Goal: Find specific page/section: Find specific page/section

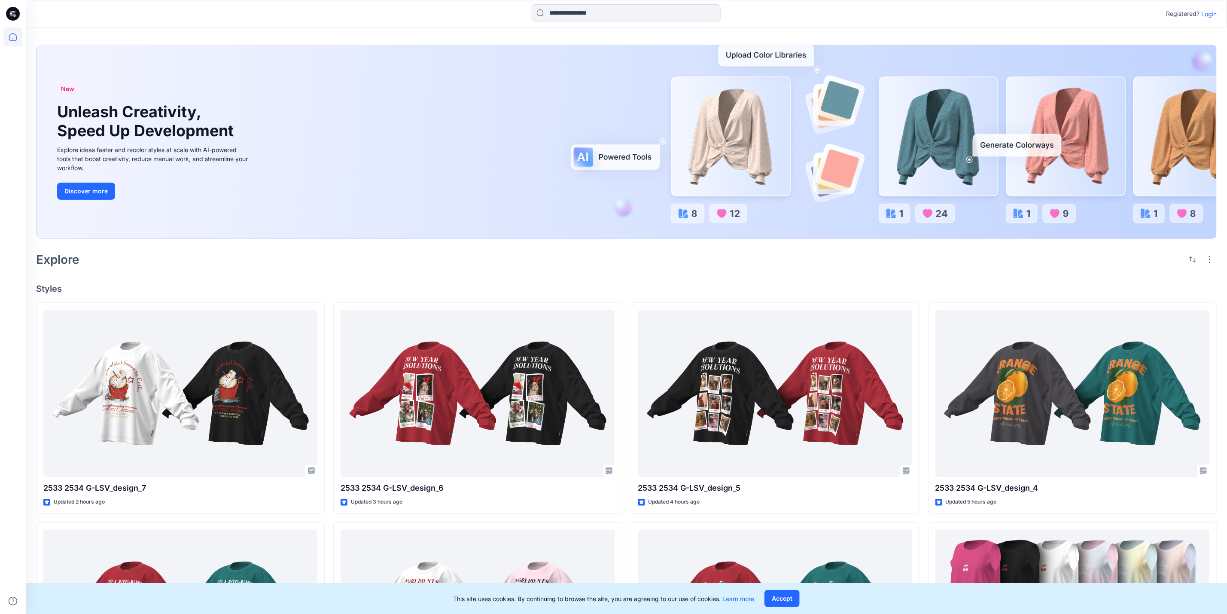
click at [1209, 12] on p "Login" at bounding box center [1208, 13] width 15 height 9
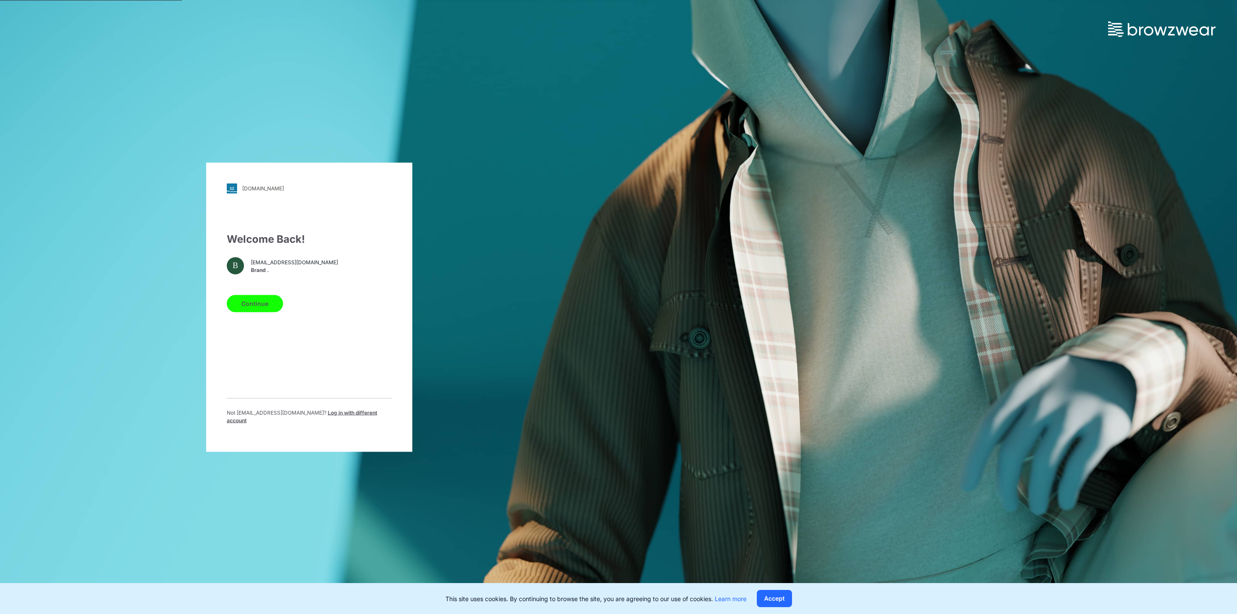
click at [250, 306] on button "Continue" at bounding box center [255, 303] width 56 height 17
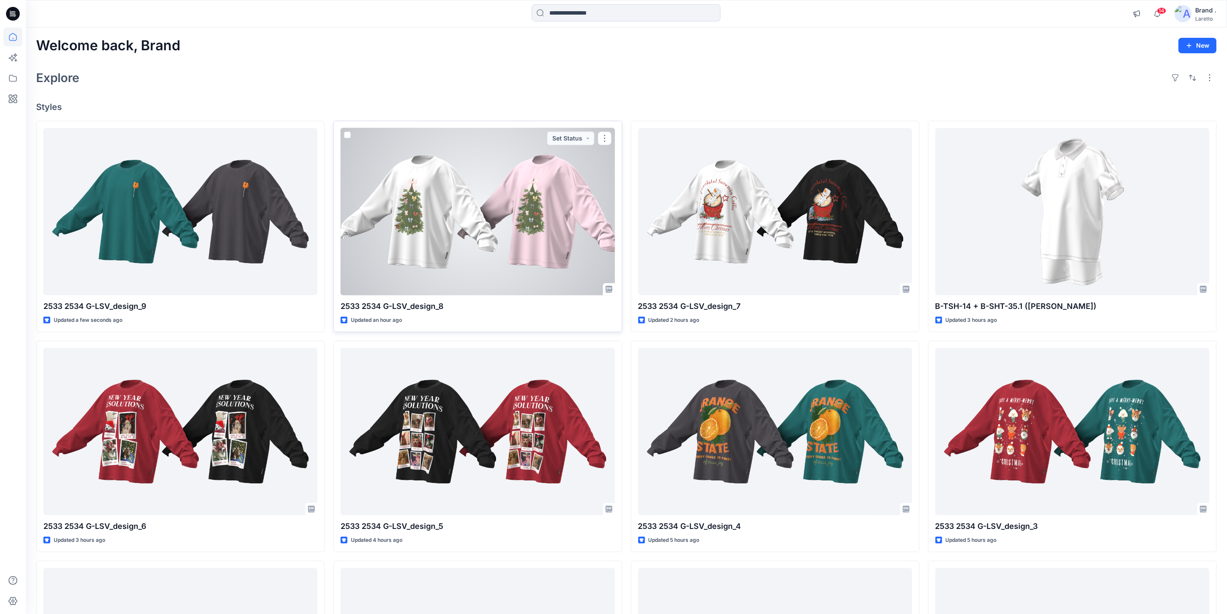
click at [513, 233] on div at bounding box center [478, 211] width 274 height 167
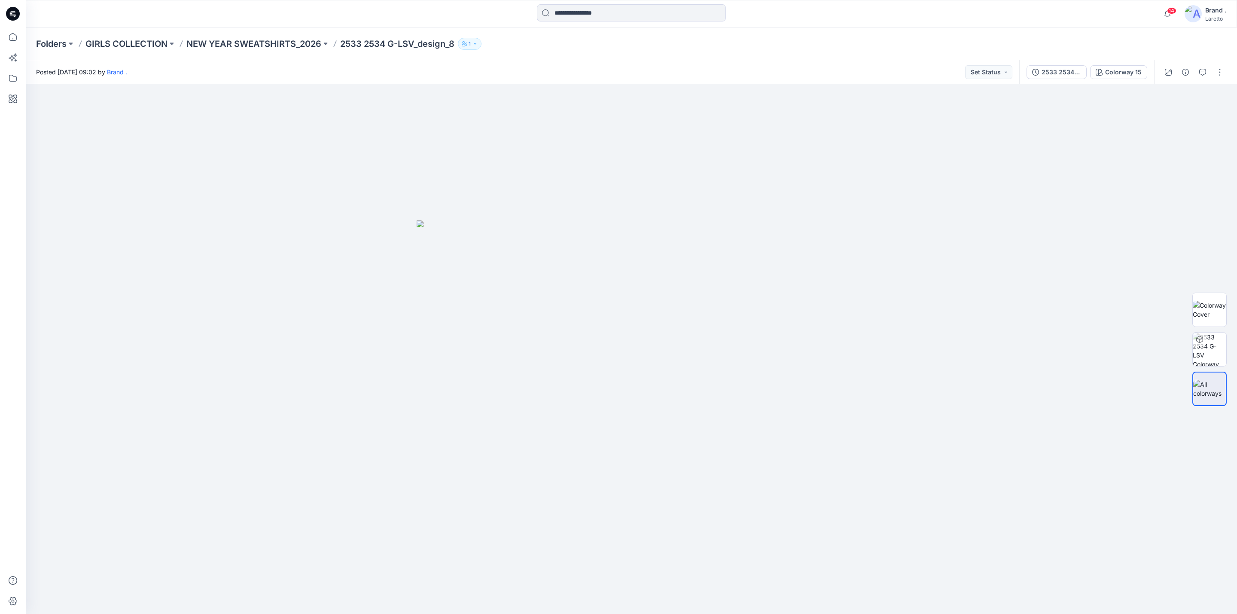
click at [358, 46] on p "2533 2534 G-LSV_design_8" at bounding box center [397, 44] width 114 height 12
click at [279, 43] on p "NEW YEAR SWEATSHIRTS_2026" at bounding box center [253, 44] width 135 height 12
